Goal: Task Accomplishment & Management: Manage account settings

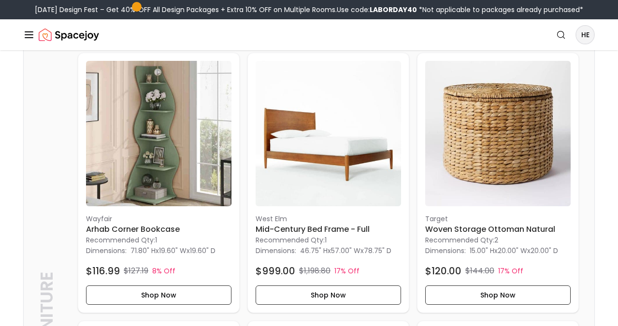
scroll to position [251, 0]
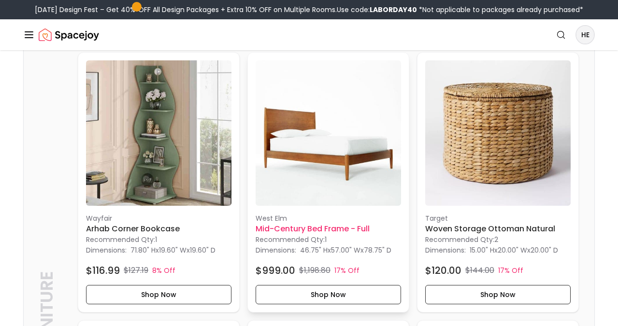
click at [303, 223] on h6 "Mid-Century Bed Frame - Full" at bounding box center [329, 229] width 146 height 12
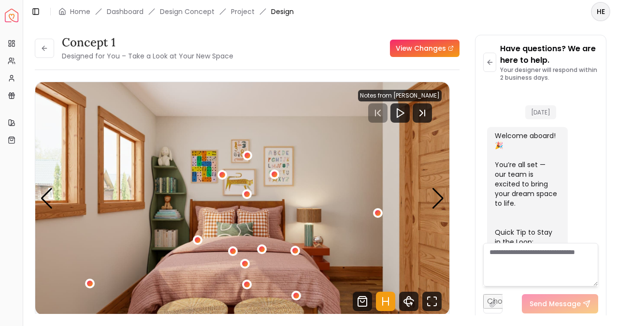
scroll to position [573, 0]
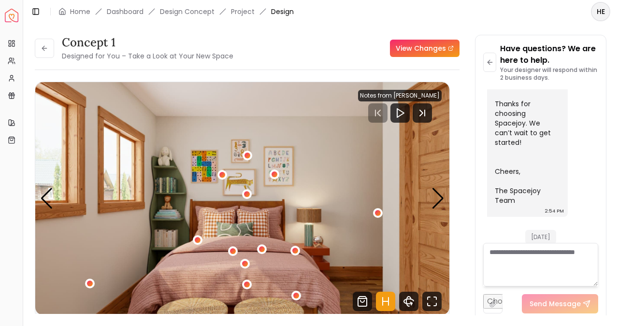
click at [413, 47] on link "View Changes" at bounding box center [425, 48] width 70 height 17
